Goal: Information Seeking & Learning: Learn about a topic

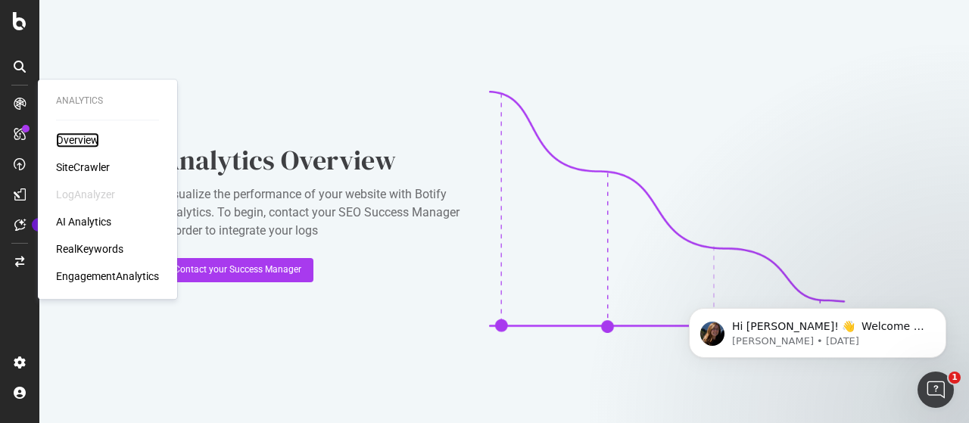
click at [73, 136] on div "Overview" at bounding box center [77, 140] width 43 height 15
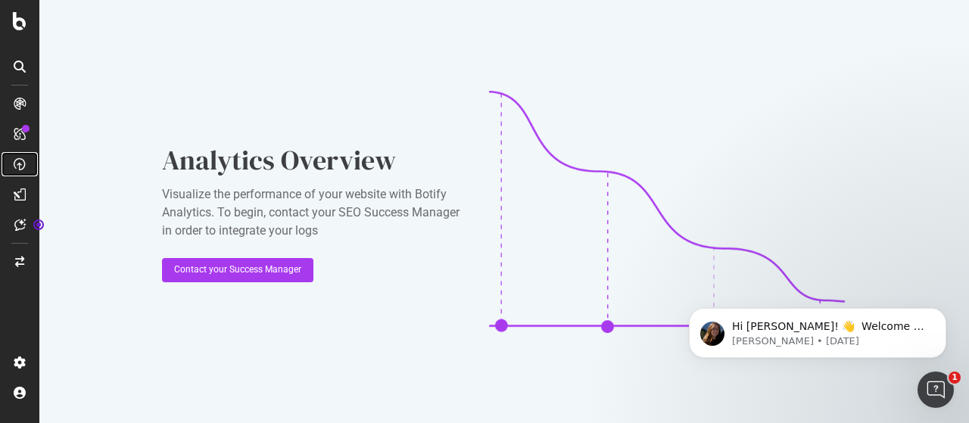
click at [24, 166] on icon at bounding box center [20, 164] width 12 height 12
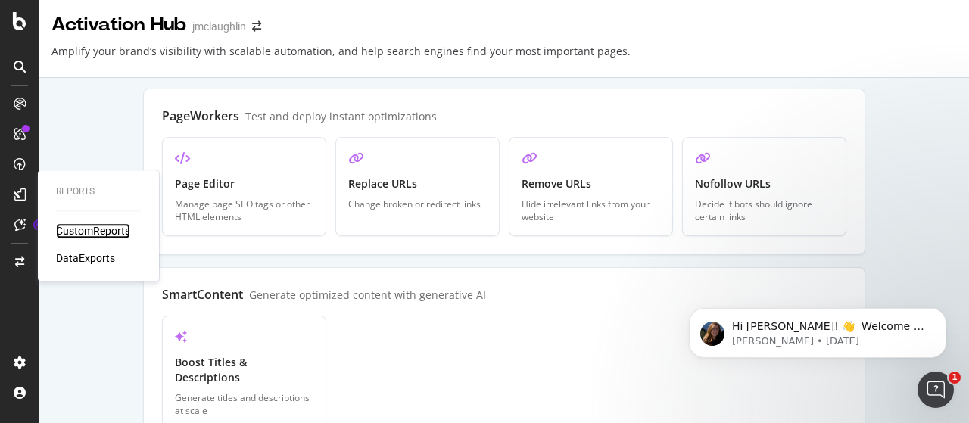
click at [100, 232] on div "CustomReports" at bounding box center [93, 230] width 74 height 15
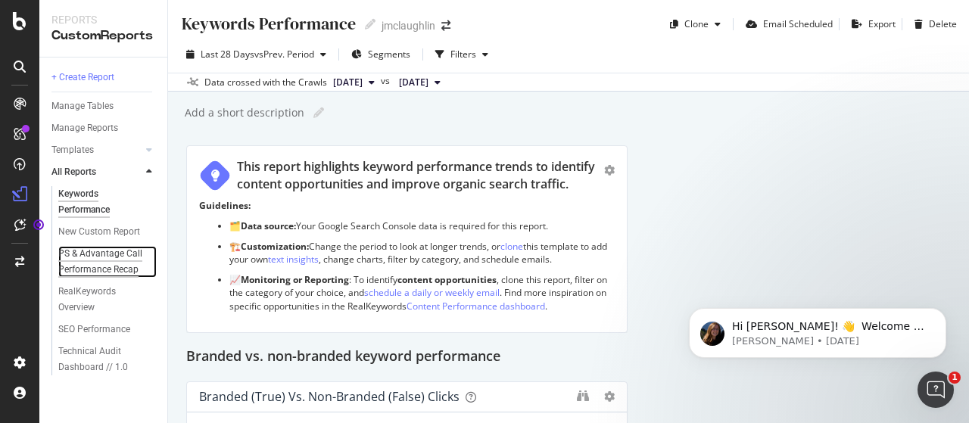
click at [99, 270] on div "PS & Advantage Call Performance Recap" at bounding box center [103, 262] width 90 height 32
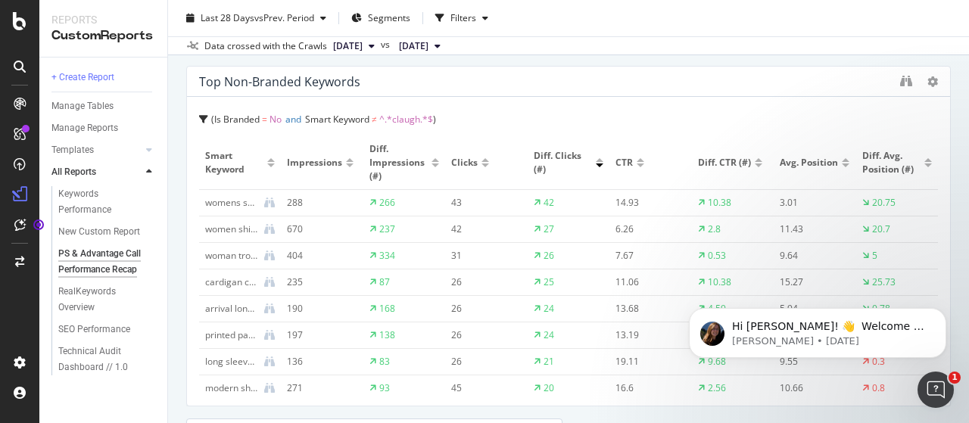
scroll to position [3938, 0]
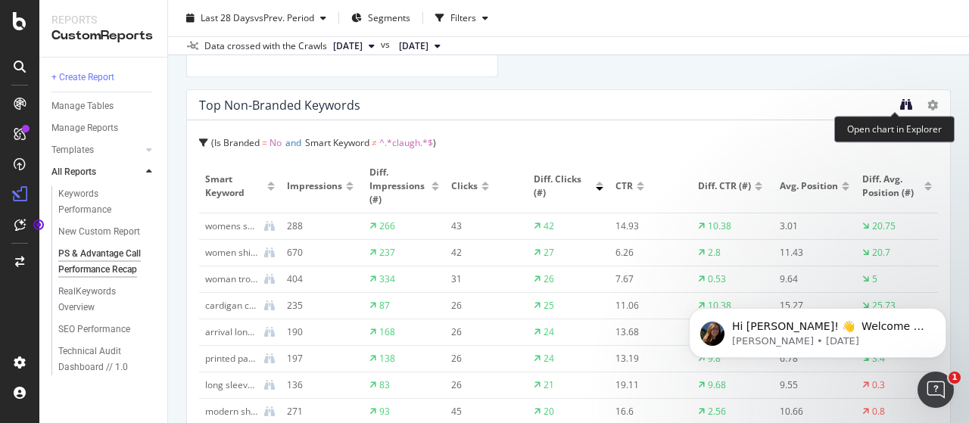
click at [900, 108] on icon "binoculars" at bounding box center [906, 104] width 12 height 12
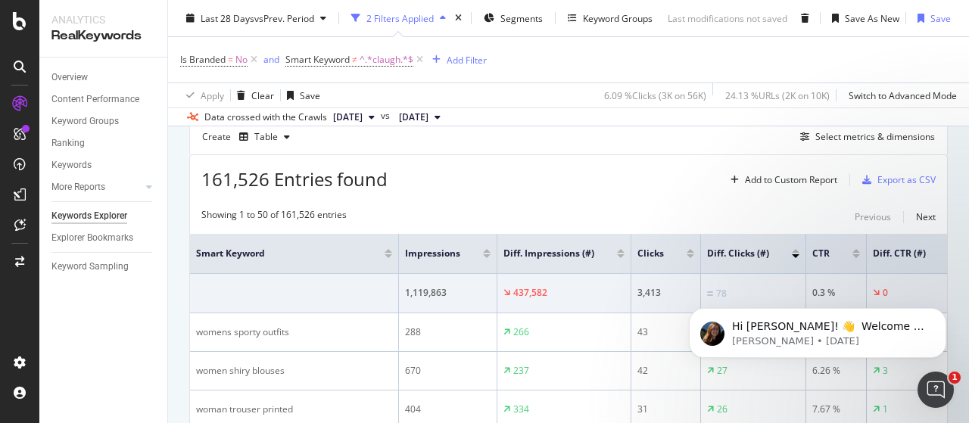
scroll to position [227, 0]
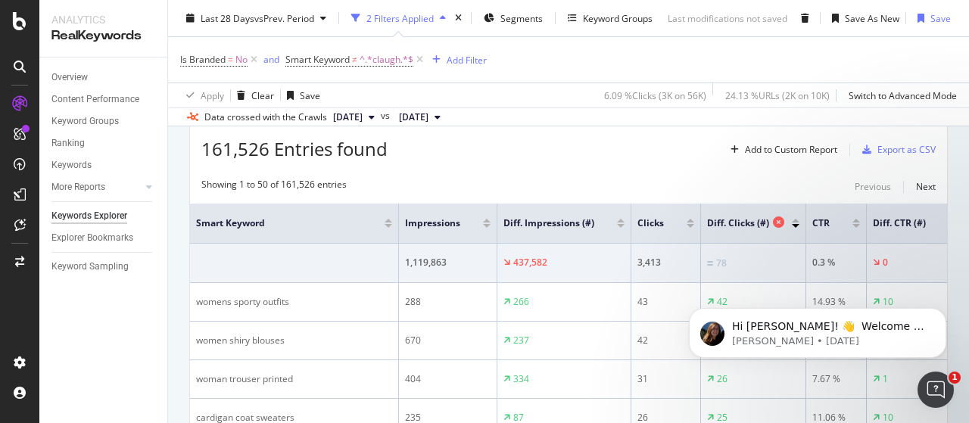
click at [745, 220] on span "Diff. Clicks (#)" at bounding box center [738, 224] width 62 height 14
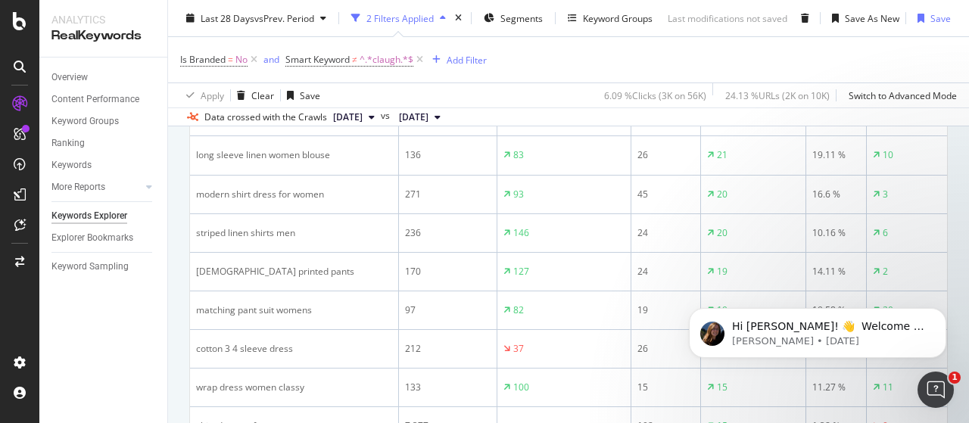
scroll to position [682, 0]
click at [947, 310] on icon "Dismiss notification" at bounding box center [942, 312] width 8 height 8
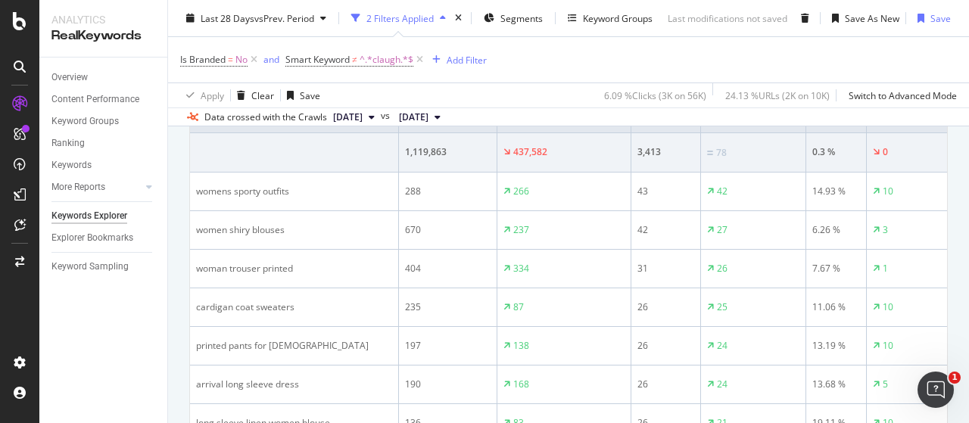
scroll to position [303, 0]
